Goal: Task Accomplishment & Management: Manage account settings

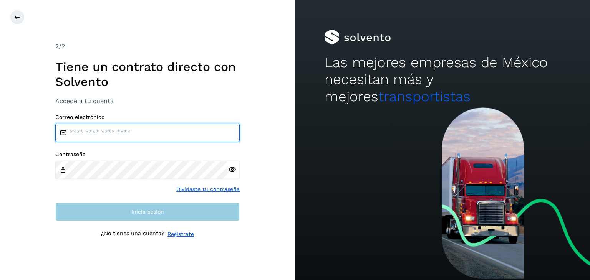
type input "**********"
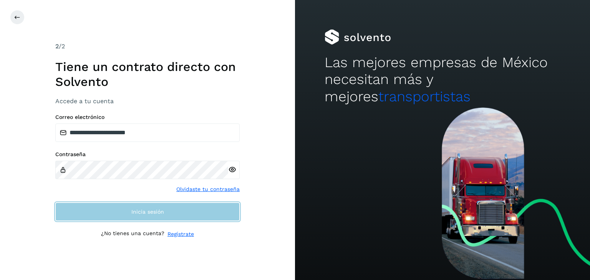
click at [138, 213] on span "Inicia sesión" at bounding box center [147, 211] width 33 height 5
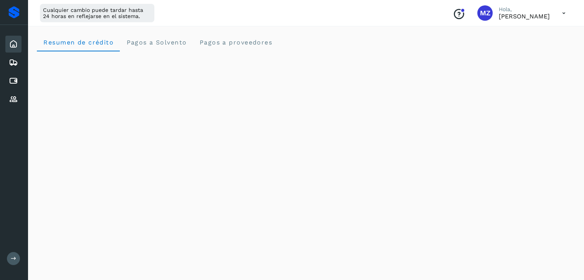
click at [566, 16] on icon at bounding box center [564, 13] width 16 height 16
click at [538, 51] on div "Cerrar sesión" at bounding box center [525, 49] width 91 height 15
